Goal: Find contact information: Find contact information

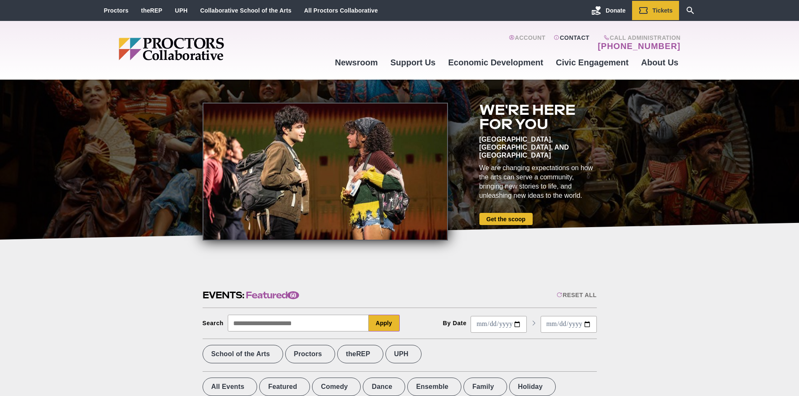
click at [586, 37] on link "Contact" at bounding box center [572, 42] width 36 height 17
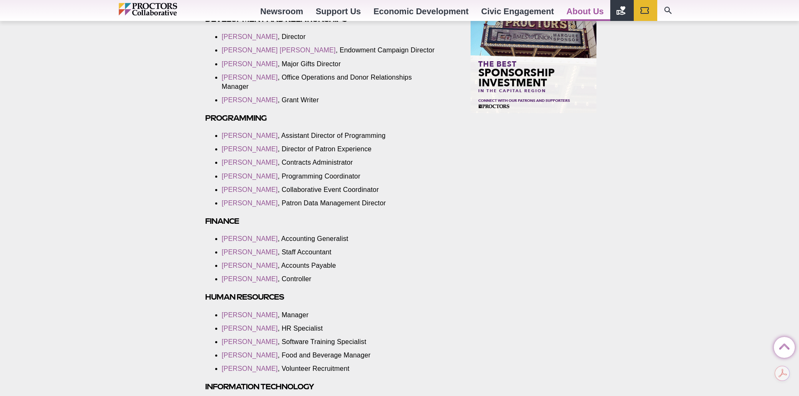
scroll to position [713, 0]
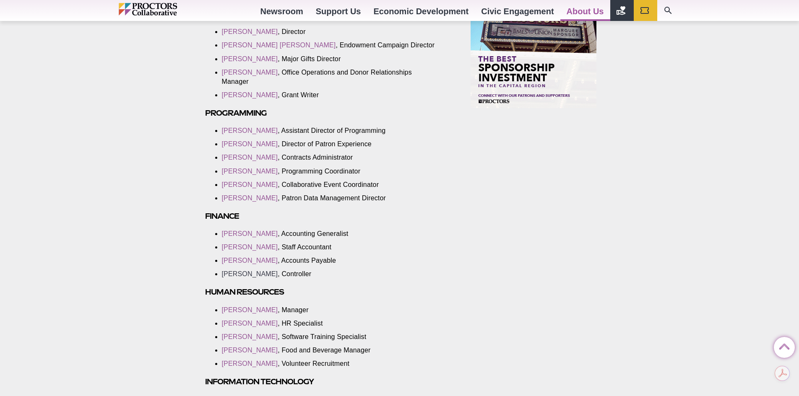
click at [251, 271] on link "[PERSON_NAME]" at bounding box center [250, 274] width 56 height 7
click at [241, 273] on link "[PERSON_NAME]" at bounding box center [250, 274] width 56 height 7
